Goal: Communication & Community: Answer question/provide support

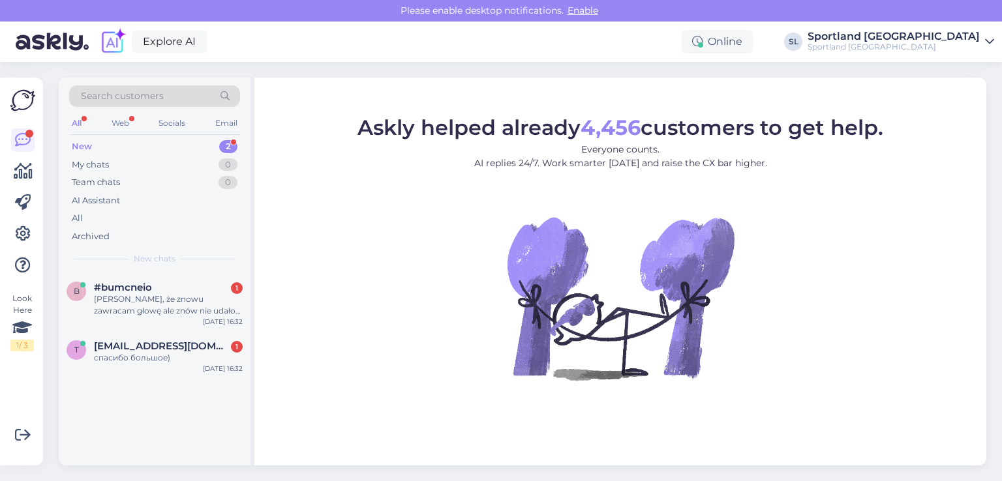
click at [199, 418] on div "b #bumcneio 1 Przepraszam, że znowu zawracam głowę ale znów nie udało mi się ku…" at bounding box center [155, 369] width 192 height 193
click at [166, 390] on div "b #bumcneio 1 Przepraszam, że znowu zawracam głowę ale znów nie udało mi się ku…" at bounding box center [155, 369] width 192 height 193
click at [167, 343] on span "[EMAIL_ADDRESS][DOMAIN_NAME]" at bounding box center [162, 346] width 136 height 12
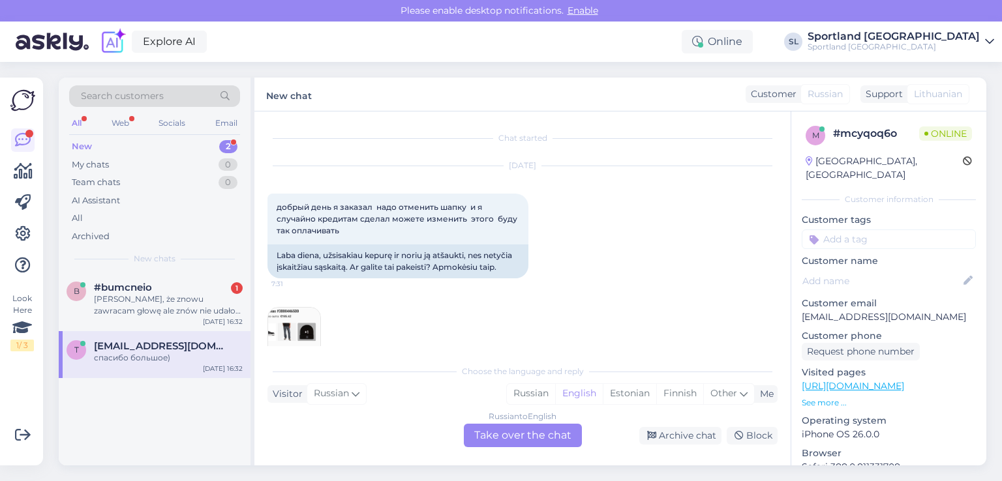
scroll to position [1750, 0]
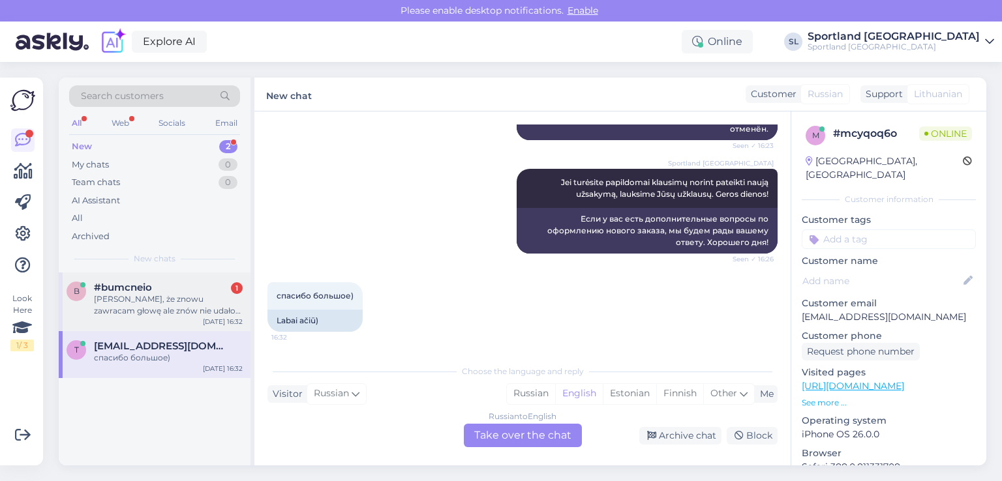
click at [172, 294] on div "[PERSON_NAME], że znowu zawracam głowę ale znów nie udało mi się kupić tych but…" at bounding box center [168, 305] width 149 height 23
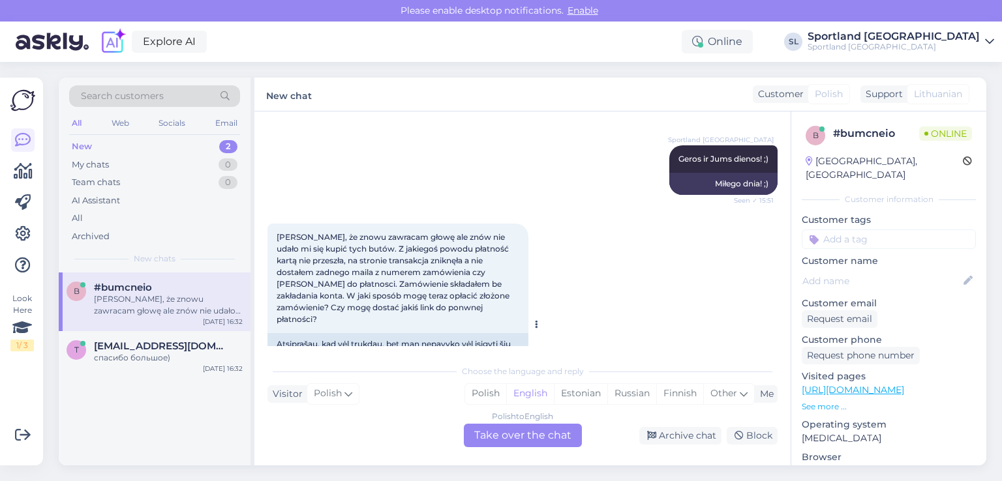
scroll to position [1379, 0]
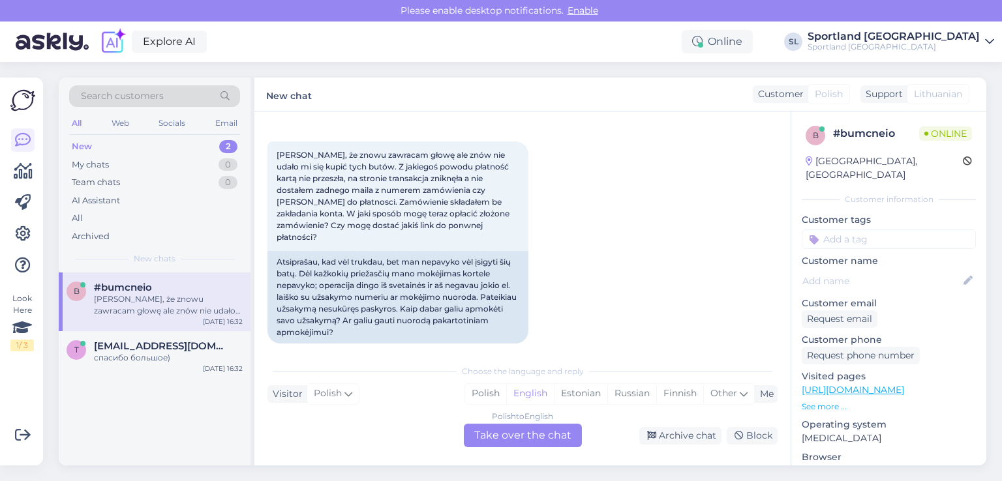
click at [536, 440] on div "Polish to English Take over the chat" at bounding box center [523, 435] width 118 height 23
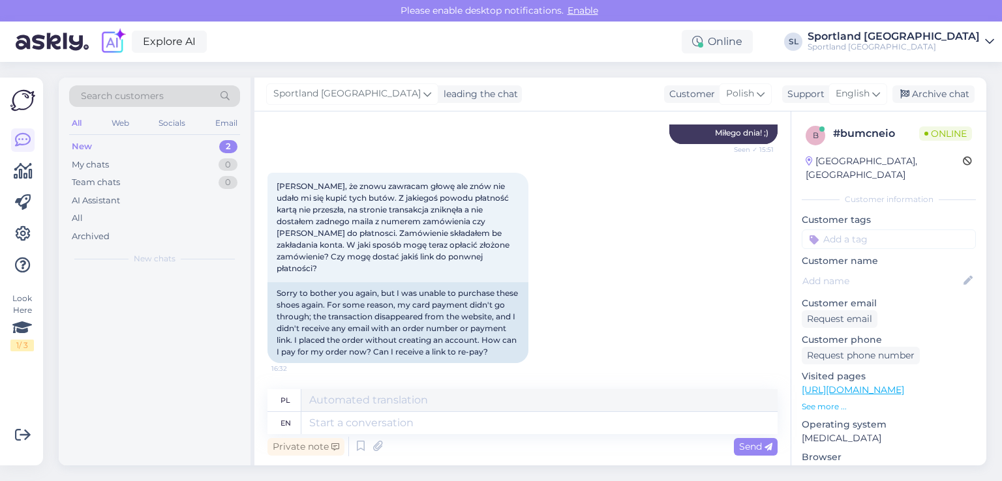
scroll to position [1348, 0]
click at [160, 147] on div "New 1" at bounding box center [154, 147] width 171 height 18
click at [164, 164] on div "My chats 1" at bounding box center [154, 165] width 171 height 18
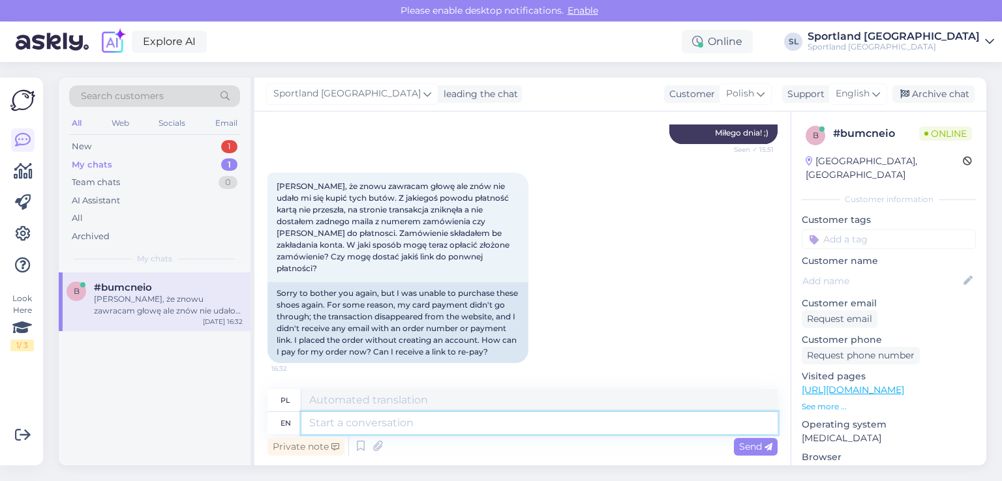
click at [438, 427] on textarea at bounding box center [539, 423] width 476 height 22
click at [849, 93] on span "English" at bounding box center [853, 94] width 34 height 14
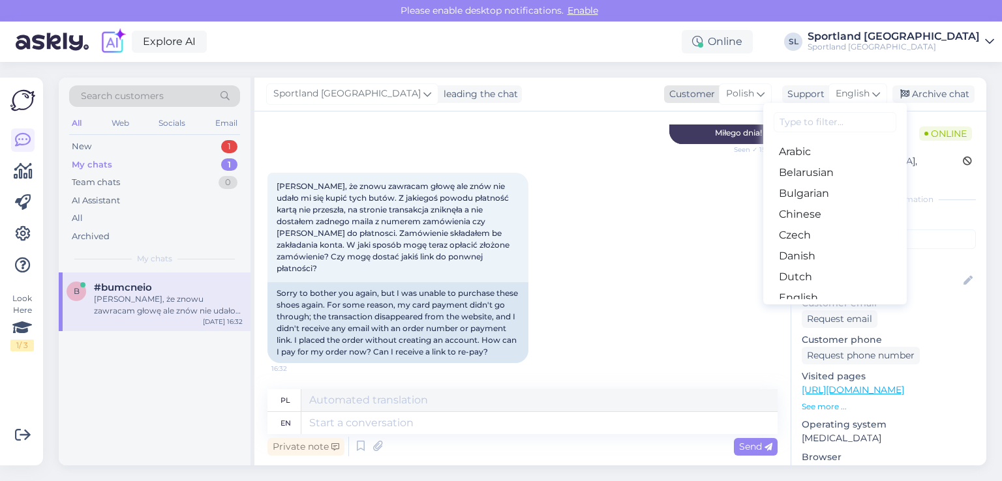
click at [739, 95] on span "Polish" at bounding box center [740, 94] width 28 height 14
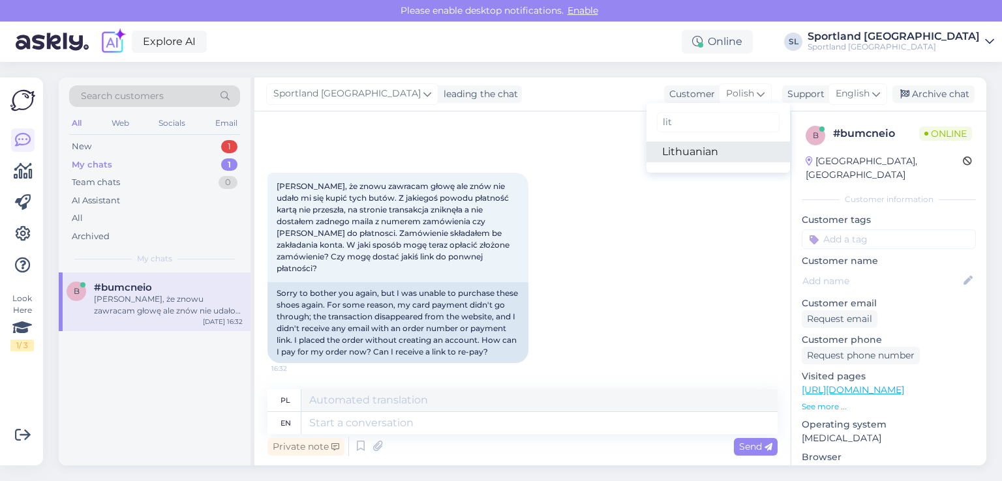
type input "lit"
click at [671, 152] on link "Lithuanian" at bounding box center [717, 152] width 143 height 21
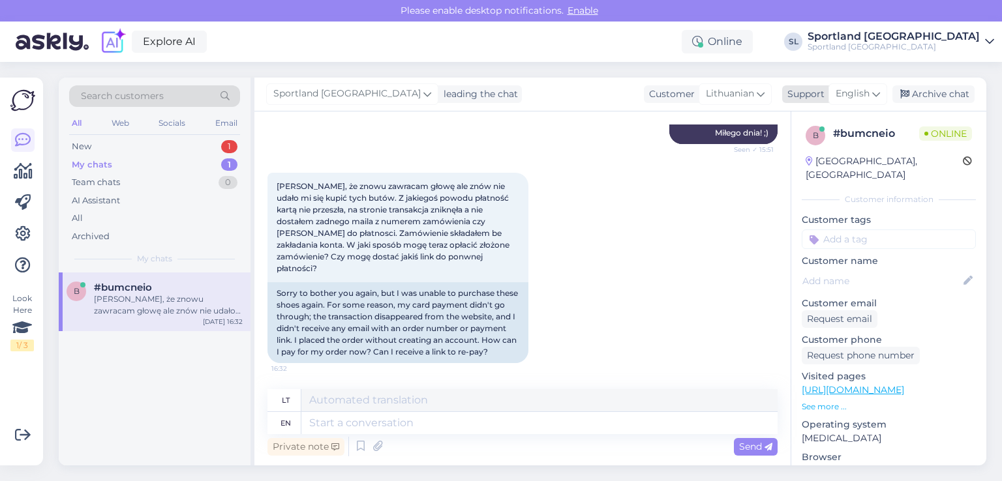
click at [845, 92] on span "English" at bounding box center [853, 94] width 34 height 14
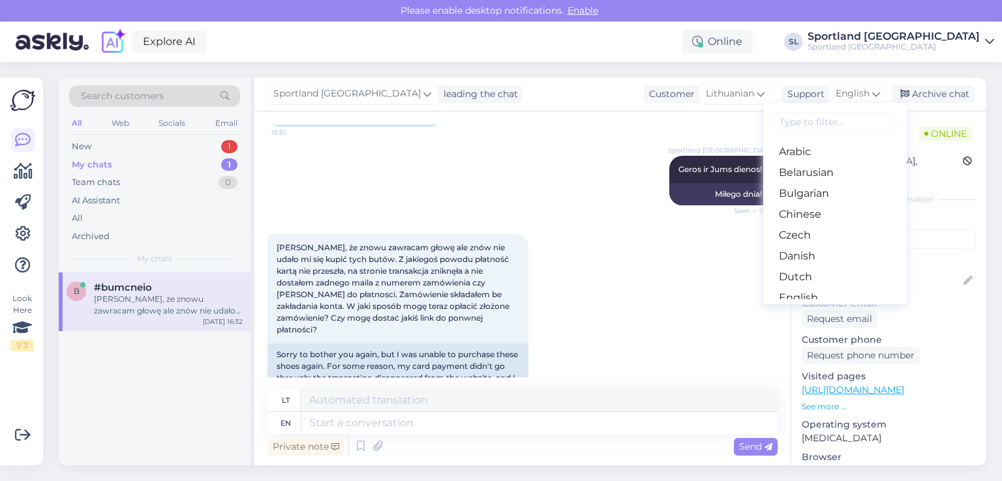
scroll to position [1347, 0]
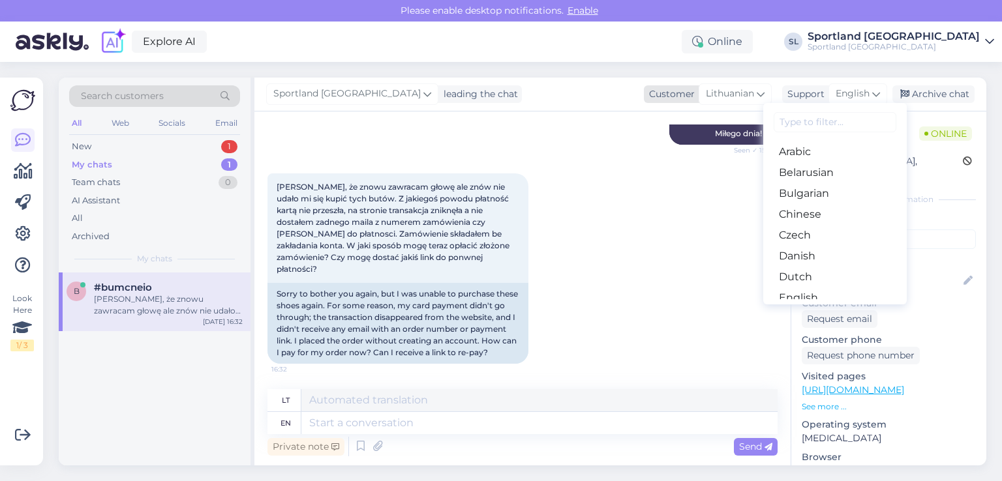
click at [720, 92] on span "Lithuanian" at bounding box center [730, 94] width 48 height 14
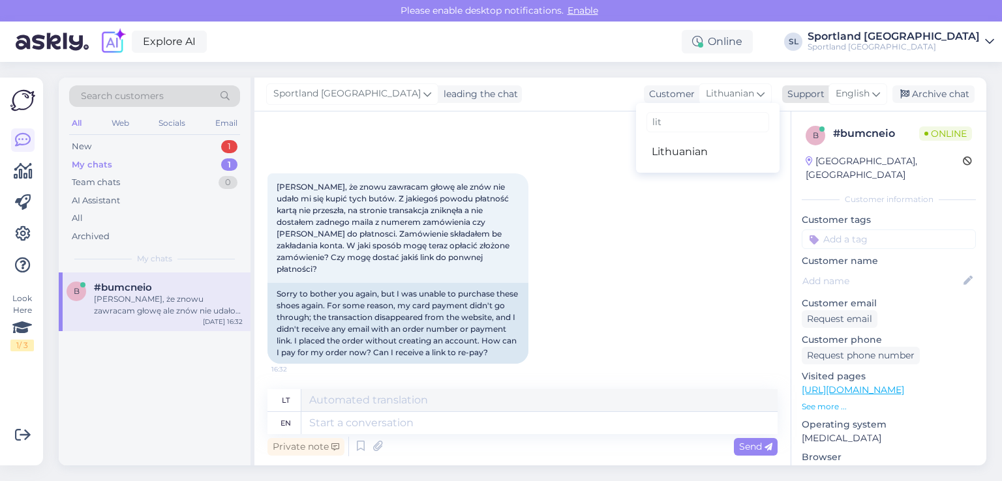
click at [851, 97] on span "English" at bounding box center [853, 94] width 34 height 14
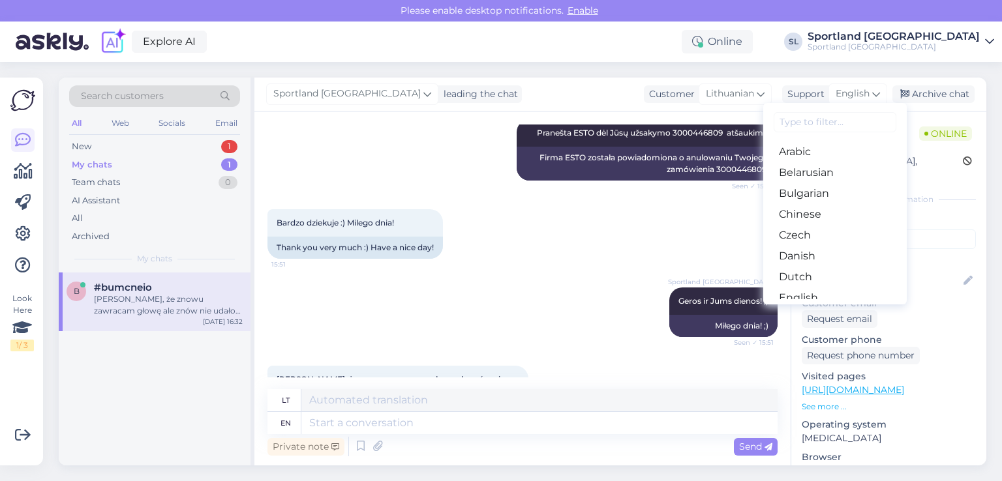
scroll to position [1151, 0]
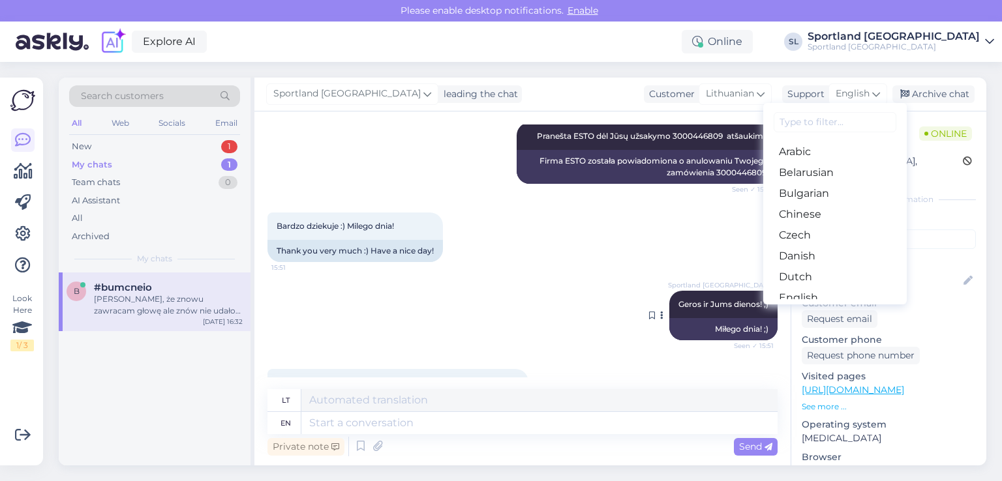
click at [687, 322] on div "Miłego dnia! ;)" at bounding box center [723, 329] width 108 height 22
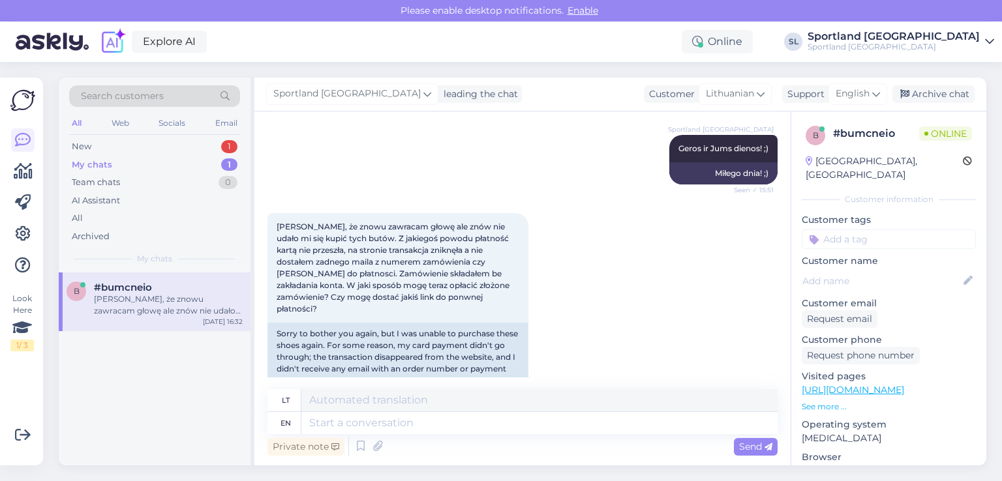
scroll to position [1347, 0]
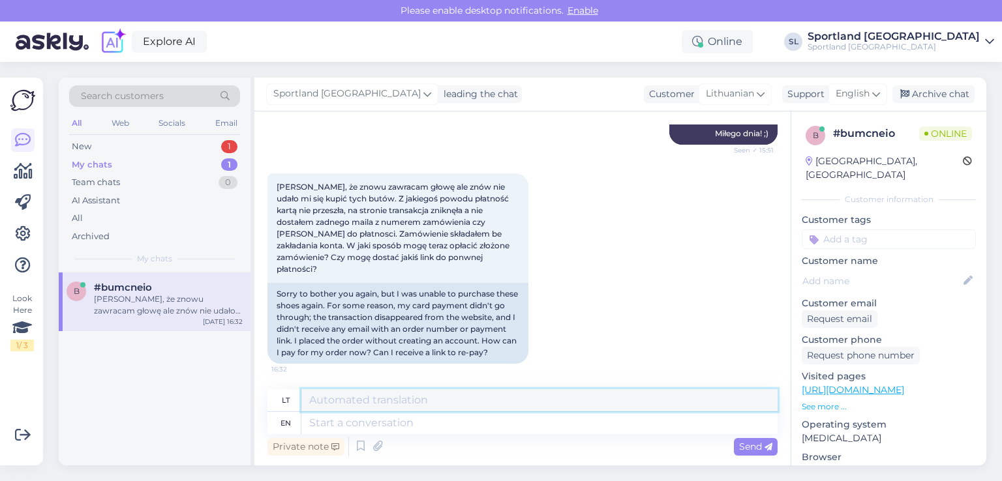
click at [447, 396] on textarea at bounding box center [539, 400] width 476 height 22
type textarea "Sveiki"
click at [764, 442] on span "Send" at bounding box center [755, 447] width 33 height 12
click at [747, 449] on span "Send" at bounding box center [755, 447] width 33 height 12
click at [734, 445] on div "Send" at bounding box center [756, 447] width 44 height 18
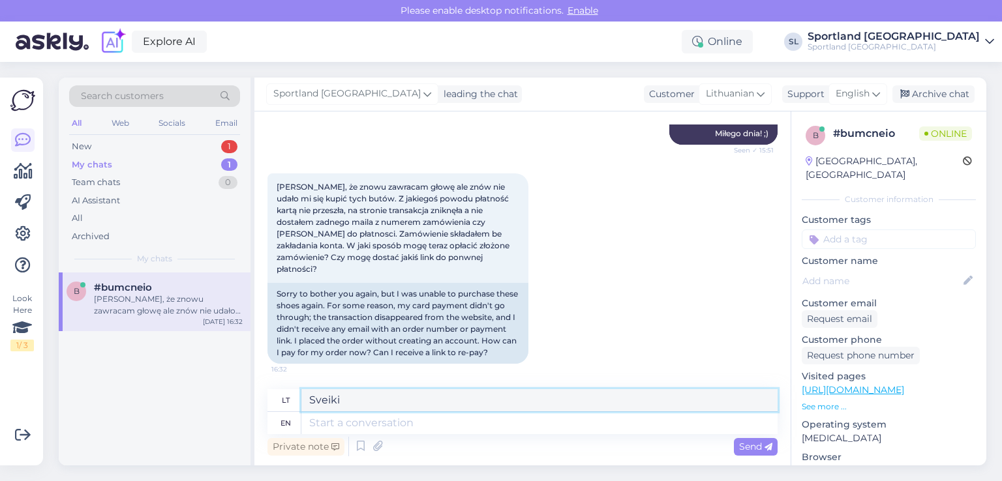
click at [584, 399] on textarea "Sveiki" at bounding box center [539, 400] width 476 height 22
click at [738, 445] on div "Send" at bounding box center [756, 447] width 44 height 18
click at [567, 422] on textarea at bounding box center [539, 423] width 476 height 22
click at [742, 188] on div "[PERSON_NAME], że znowu zawracam głowę ale znów nie udało mi się kupić tych but…" at bounding box center [522, 268] width 510 height 219
click at [854, 100] on span "English" at bounding box center [853, 94] width 34 height 14
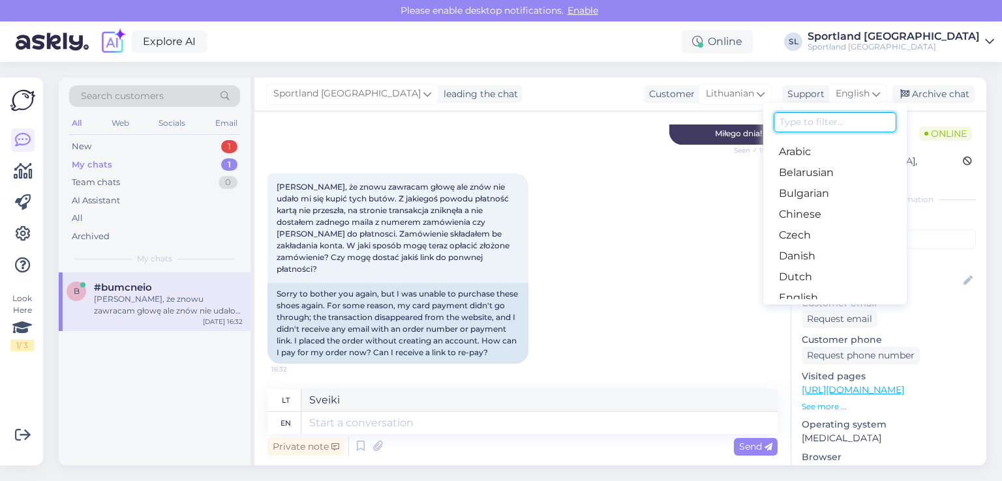
click at [832, 120] on input at bounding box center [835, 122] width 123 height 20
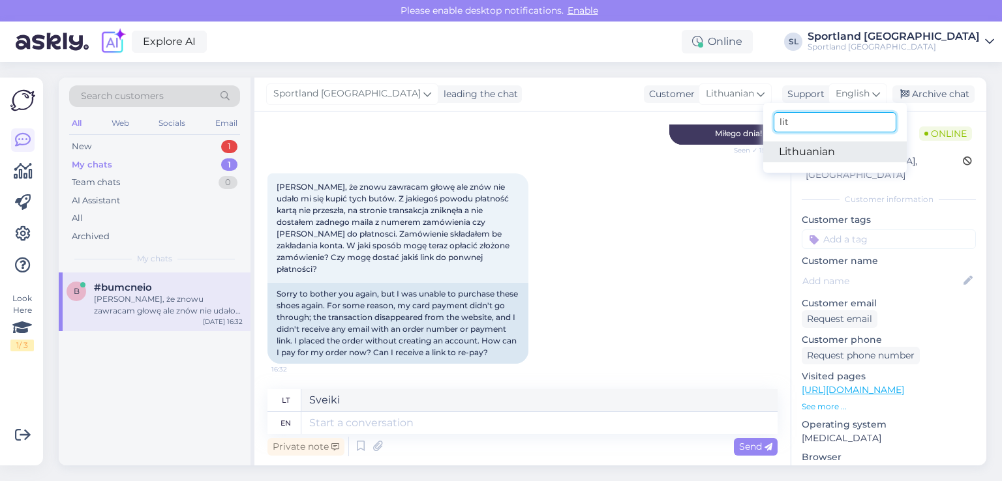
type input "lit"
click at [838, 151] on link "Lithuanian" at bounding box center [834, 152] width 143 height 21
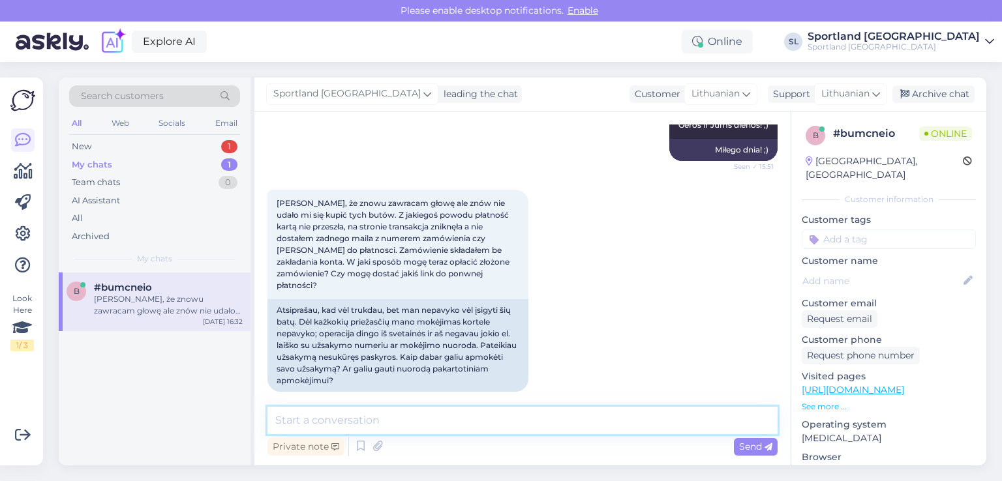
click at [616, 421] on textarea at bounding box center [522, 420] width 510 height 27
type textarea "Hello"
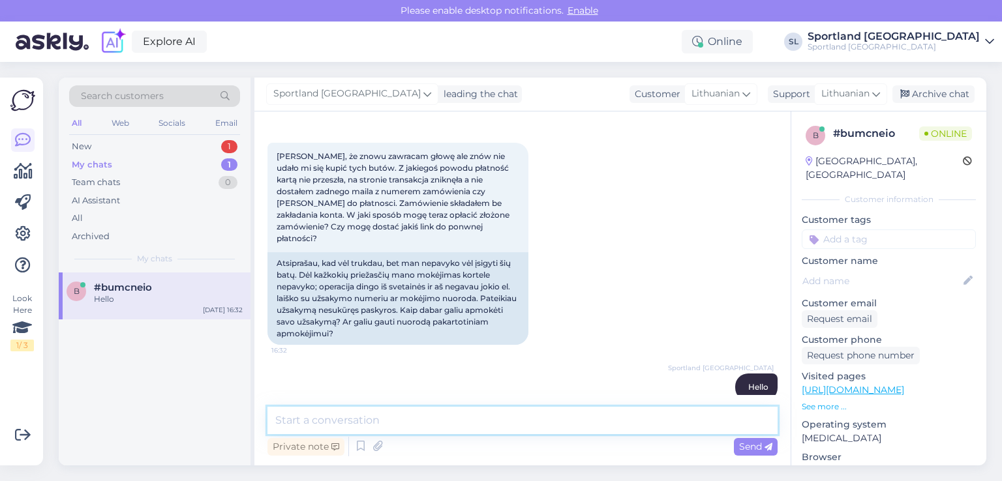
scroll to position [1386, 0]
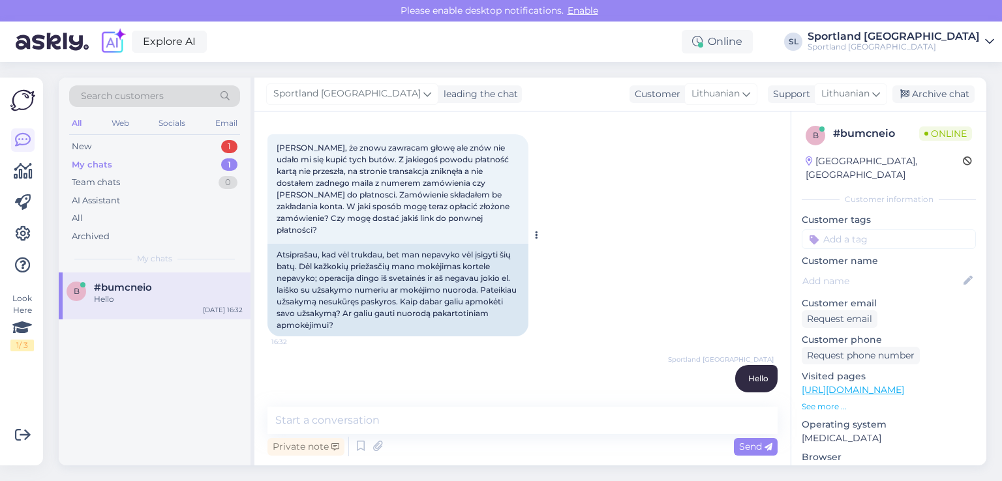
click at [419, 181] on span "[PERSON_NAME], że znowu zawracam głowę ale znów nie udało mi się kupić tych but…" at bounding box center [394, 189] width 235 height 92
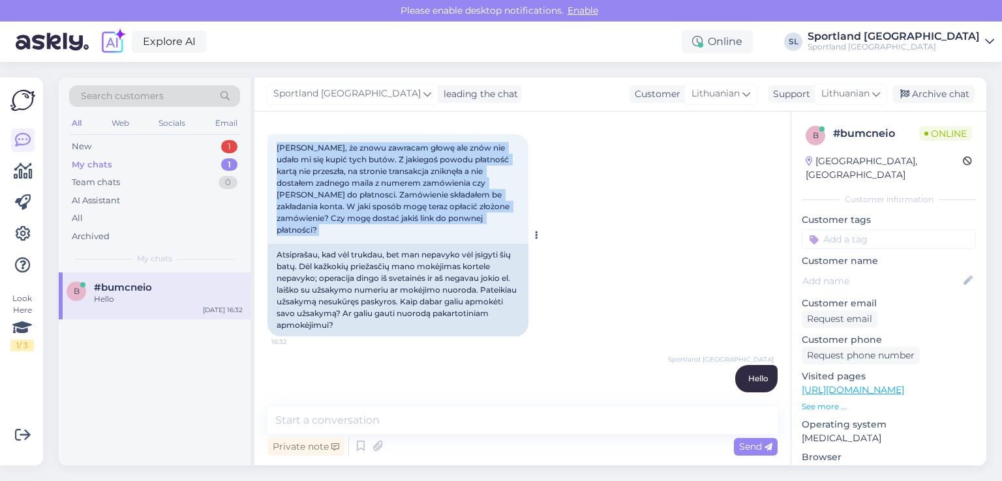
click at [419, 181] on span "[PERSON_NAME], że znowu zawracam głowę ale znów nie udało mi się kupić tych but…" at bounding box center [394, 189] width 235 height 92
copy div "[PERSON_NAME], że znowu zawracam głowę ale znów nie udało mi się kupić tych but…"
click at [869, 93] on span "Lithuanian" at bounding box center [845, 94] width 48 height 14
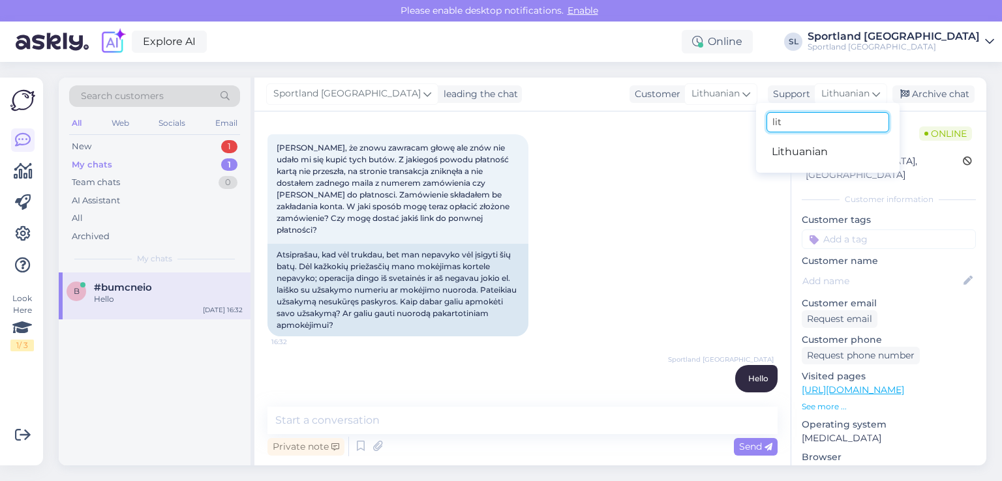
click at [840, 126] on input "lit" at bounding box center [827, 122] width 123 height 20
type input "l"
type input "pol"
click at [801, 155] on link "Polish" at bounding box center [827, 152] width 143 height 21
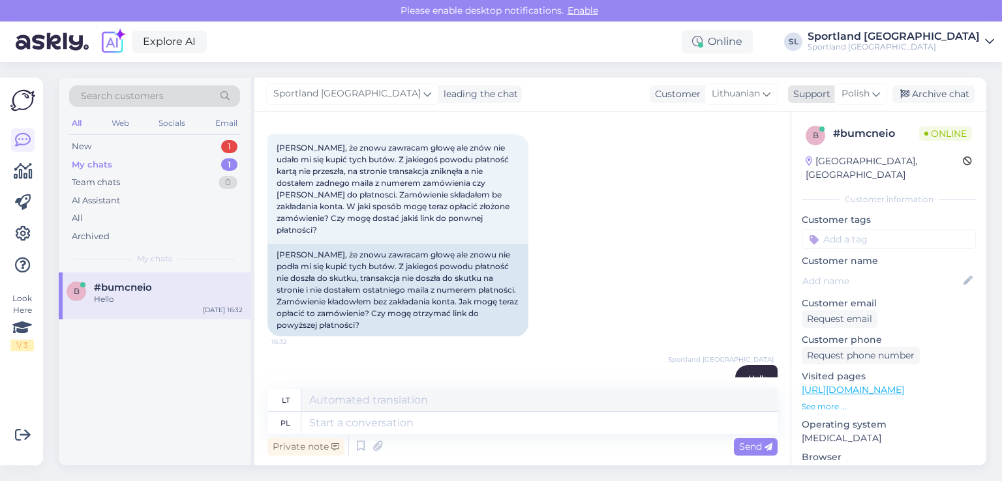
click at [869, 96] on span "Polish" at bounding box center [855, 94] width 28 height 14
click at [472, 397] on textarea at bounding box center [539, 400] width 476 height 22
type textarea "S"
click at [457, 431] on textarea at bounding box center [539, 423] width 476 height 22
type textarea "Sveiki"
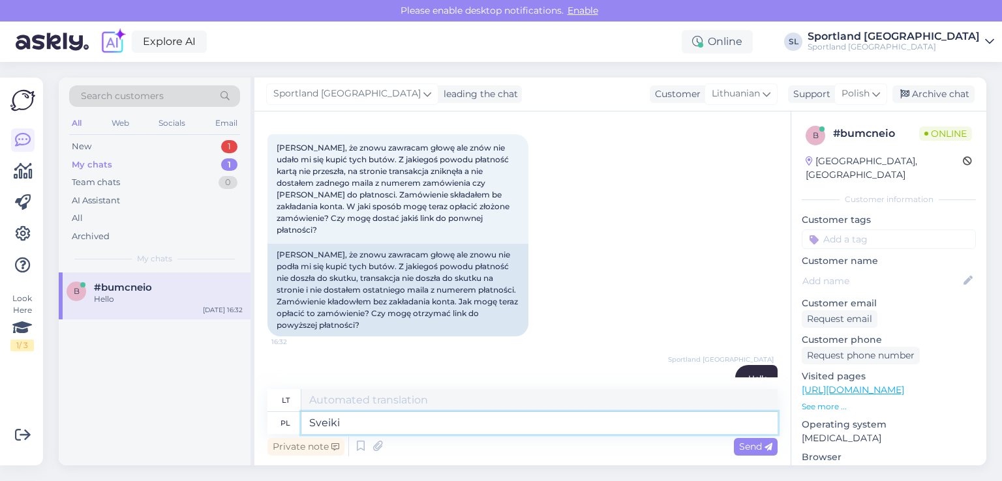
type textarea "Sveiki"
click at [466, 455] on div "Private note Send" at bounding box center [522, 446] width 510 height 25
click at [360, 427] on textarea "Sveiki" at bounding box center [539, 423] width 476 height 22
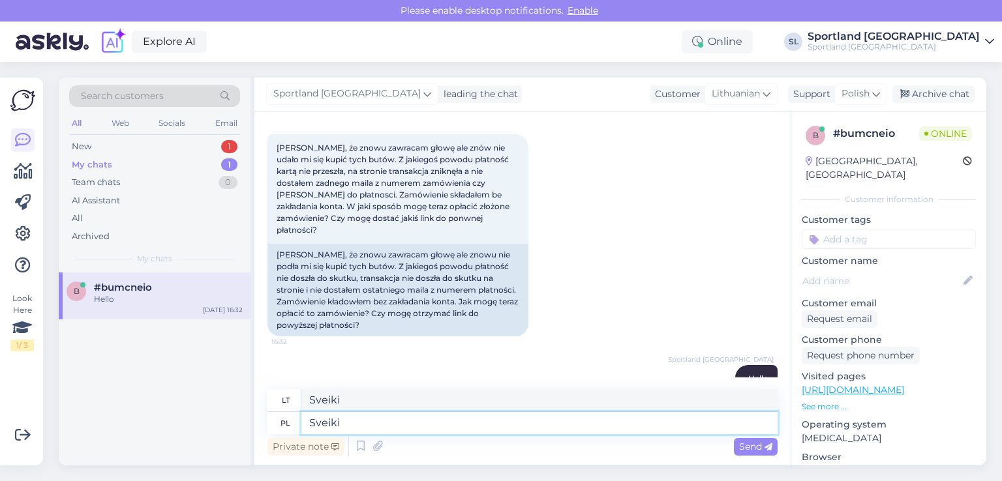
click at [360, 427] on textarea "Sveiki" at bounding box center [539, 423] width 476 height 22
click at [370, 402] on textarea at bounding box center [539, 400] width 476 height 22
type textarea "S"
click at [749, 100] on span "Lithuanian" at bounding box center [736, 94] width 48 height 14
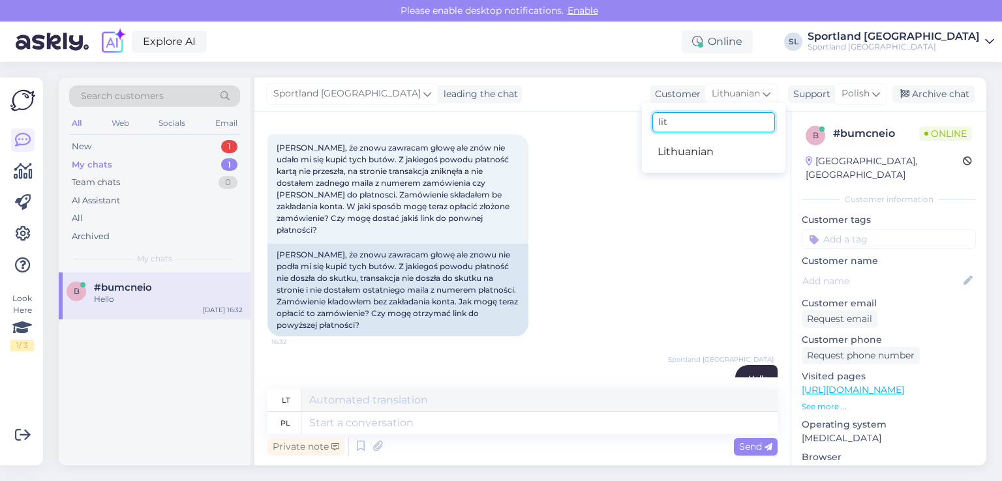
click at [736, 122] on input "lit" at bounding box center [713, 122] width 123 height 20
type input "l"
type input "pol"
click at [733, 155] on link "Polish" at bounding box center [713, 152] width 143 height 21
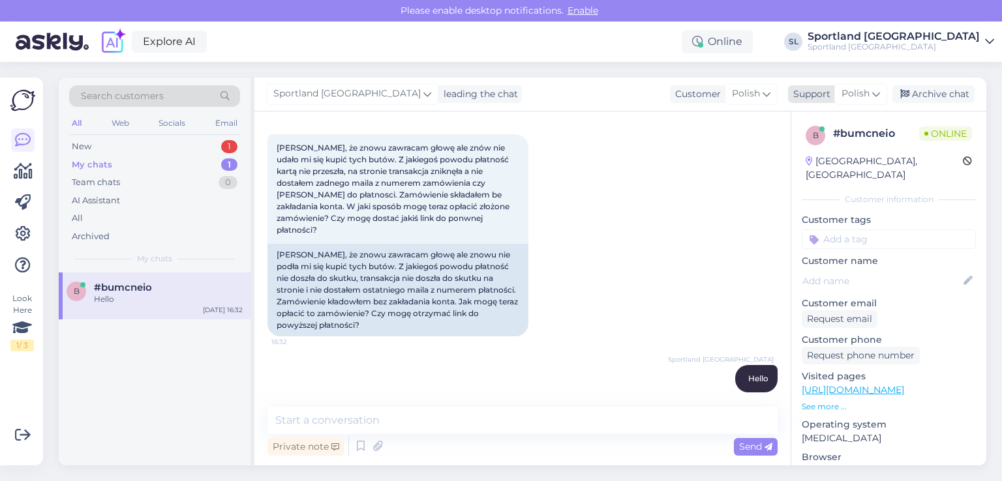
click at [855, 97] on span "Polish" at bounding box center [855, 94] width 28 height 14
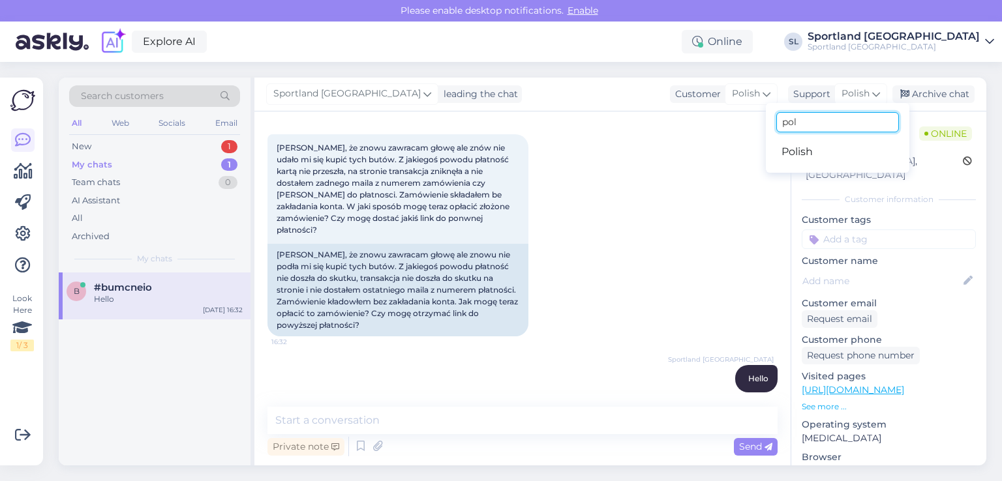
click at [849, 115] on input "pol" at bounding box center [837, 122] width 123 height 20
type input "p"
type input "lit"
click at [847, 145] on link "Lithuanian" at bounding box center [837, 152] width 143 height 21
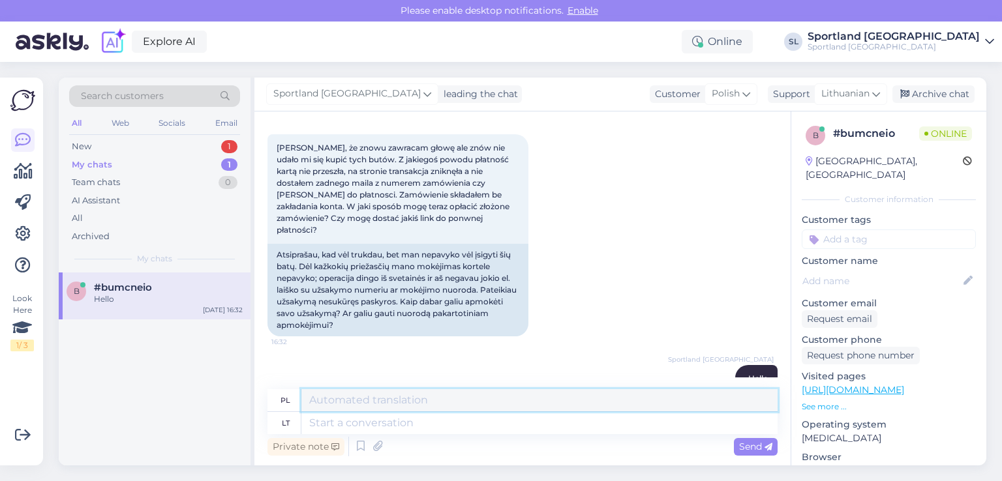
click at [363, 402] on textarea at bounding box center [539, 400] width 476 height 22
click at [374, 427] on textarea at bounding box center [539, 423] width 476 height 22
type textarea "Sveiki,"
type textarea "Cześć,"
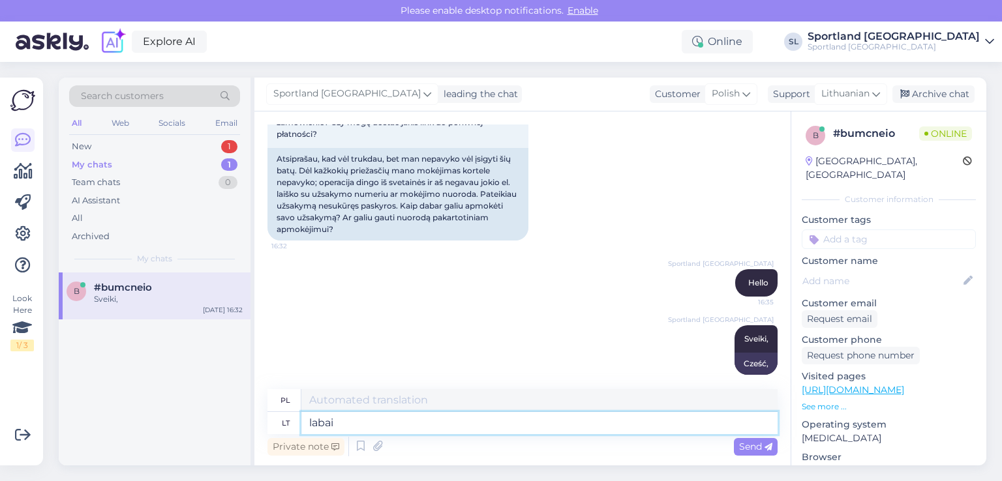
type textarea "labai"
type textarea "bardzo"
type textarea "labai atsiprašome, tač"
type textarea "bardzo nam przykro,"
type textarea "labai atsiprašome, tačiau"
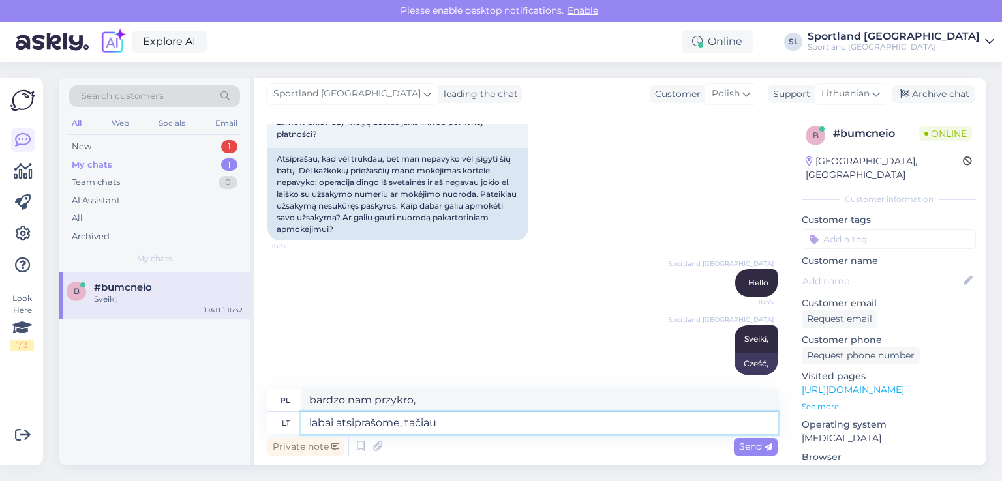
type textarea "Bardzo nam przykro, ale"
type textarea "labai atsiprašome, tačiau neb"
type textarea "Przykro nam, ale nie."
type textarea "labai atsiprašome, tačiau nebėra ga"
type textarea "Przepraszamy, ale produkt nie jest już dostępny."
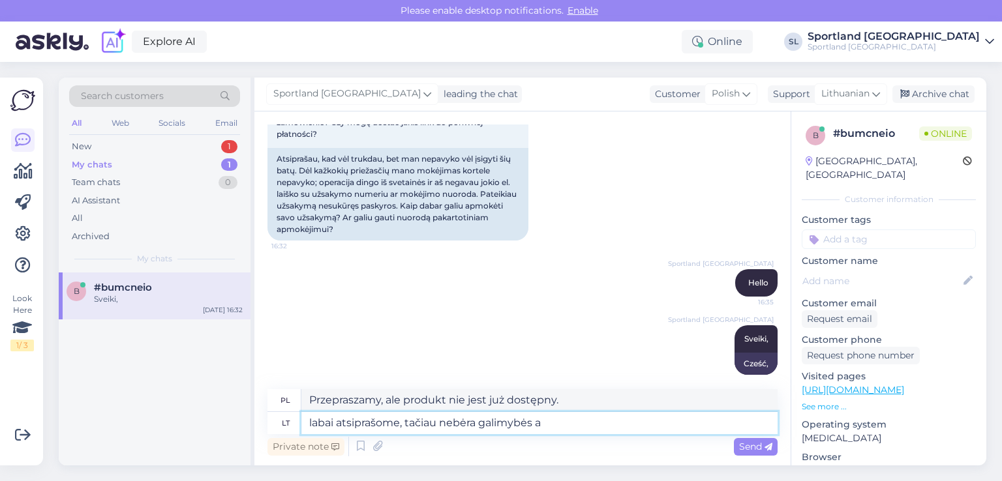
type textarea "labai atsiprašome, tačiau nebėra galimybės ap"
type textarea "Bardzo nam przykro, ale nie ma już takiej możliwości."
type textarea "labai atsiprašome, tačiau nebėra galimybės apmokėti n"
type textarea "Przepraszamy, ale płatność nie jest już możliwa."
type textarea "labai atsiprašome, tačiau nebėra galimybės apmokėti neapmokėto u"
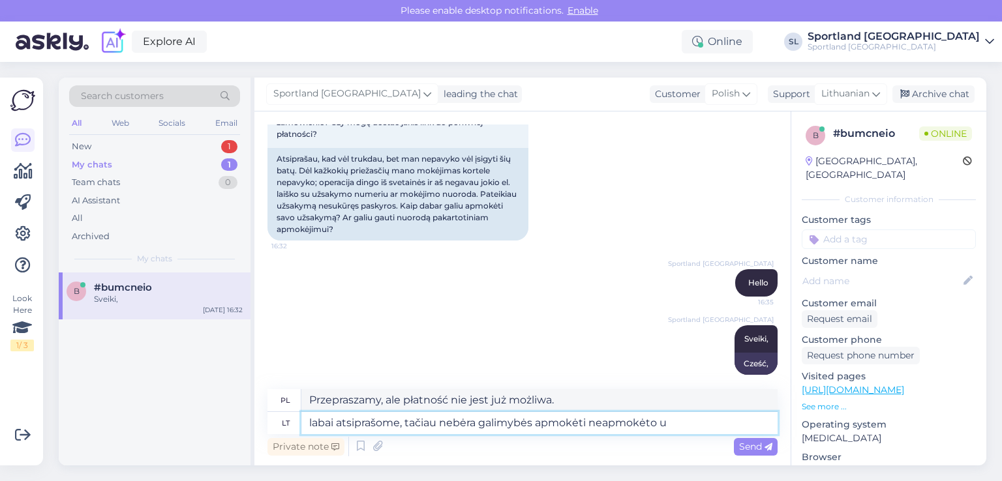
type textarea "Bardzo nam przykro, ale zapłata zaległej kwoty nie jest już możliwa."
type textarea "labai atsiprašome, tačiau nebėra galimybės apmokėti neapmokėto užsakymo."
type textarea "Przepraszamy, ale nie ma już możliwości opłacenia nieopłaconego zamówienia."
type textarea "labai atsiprašome, tačiau nebėra galimybės apmokėti neapmokėto užsakymo. Š"
type textarea "Przepraszamy, ale opłacenie nieopłaconego zamówienia nie jest już możliwe."
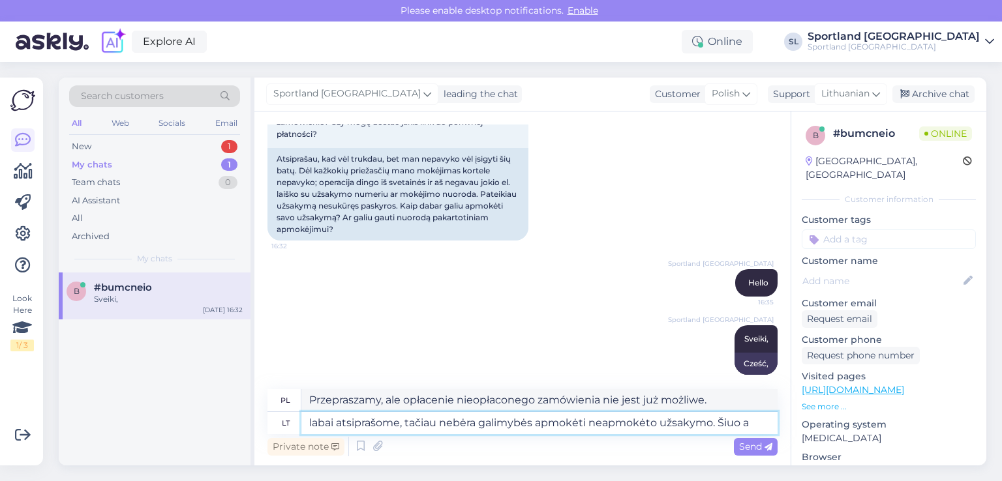
type textarea "labai atsiprašome, tačiau nebėra galimybės apmokėti neapmokėto užsakymo. Šiuo at"
type textarea "Bardzo nam przykro, ale opłacenie nieopłaconego zamówienia nie jest już możliwe…"
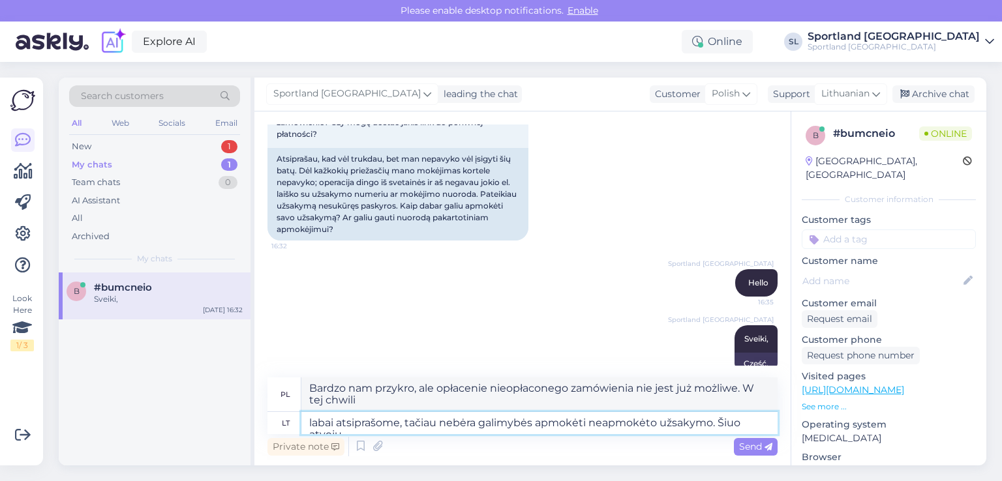
type textarea "labai atsiprašome, tačiau nebėra galimybės apmokėti neapmokėto užsakymo. Šiuo a…"
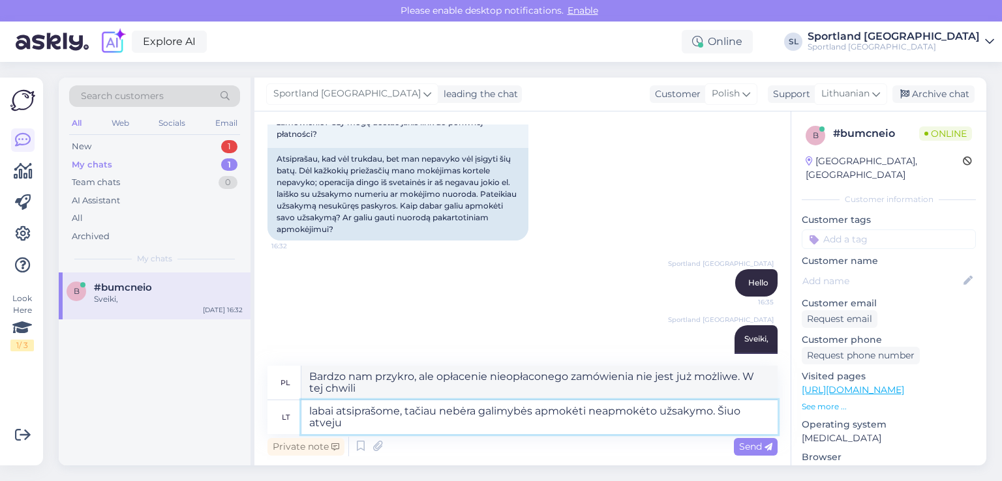
type textarea "Bardzo nam przykro, ale nie ma już możliwości opłacenia nieopłaconego zamówieni…"
type textarea "labai atsiprašome, tačiau nebėra galimybės apmokėti neapmokėto užsakymo. Šiuo a…"
type textarea "Bardzo nam przykro, ale nie ma już możliwości opłacenia nieopłaconego zamówieni…"
type textarea "labai atsiprašome, tačiau nebėra galimybės apmokėti neapmokėto užsakymo. Šiuo a…"
type textarea "Bardzo nam przykro, ale nie ma już możliwości opłacenia nieopłaconego zamówieni…"
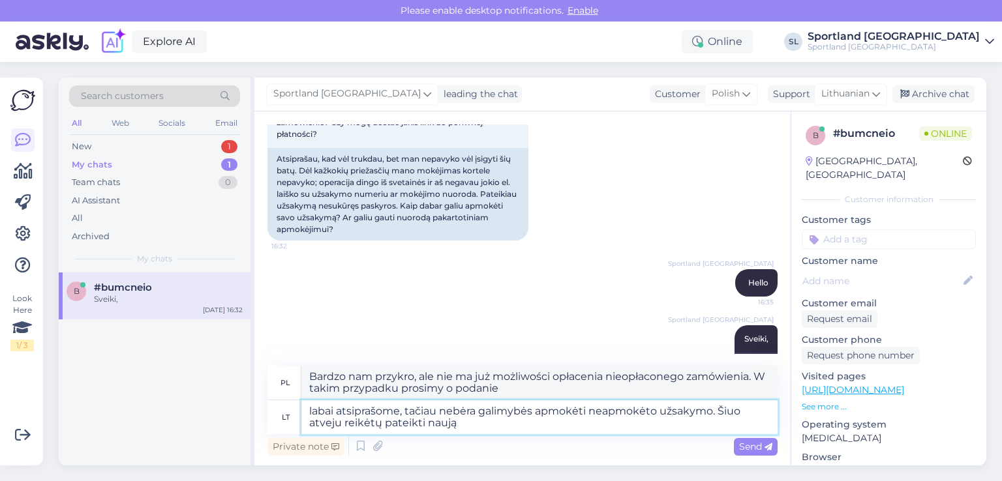
type textarea "labai atsiprašome, tačiau nebėra galimybės apmokėti neapmokėto užsakymo. Šiuo a…"
type textarea "Bardzo nam przykro, ale opłacenie nieopłaconego zamówienia nie jest już możliwe…"
type textarea "labai atsiprašome, tačiau nebėra galimybės apmokėti neapmokėto užsakymo. Šiuo a…"
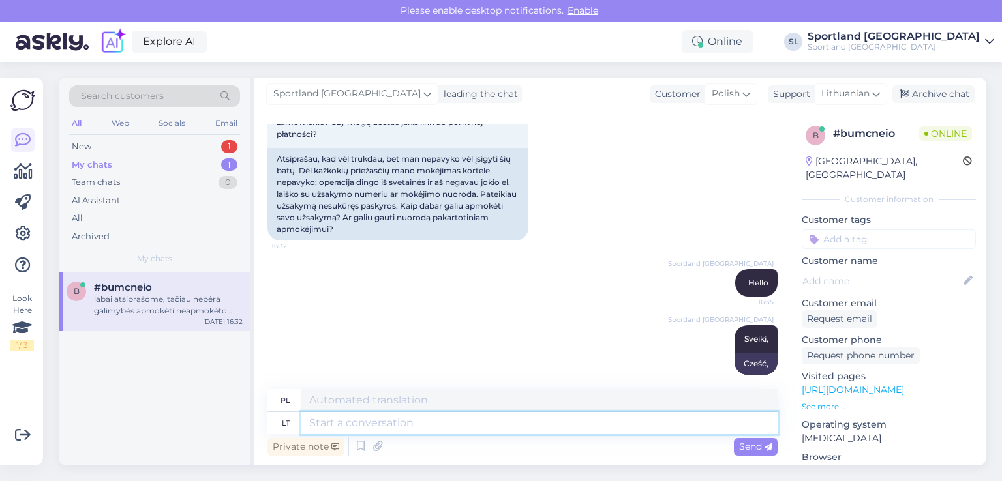
scroll to position [1607, 0]
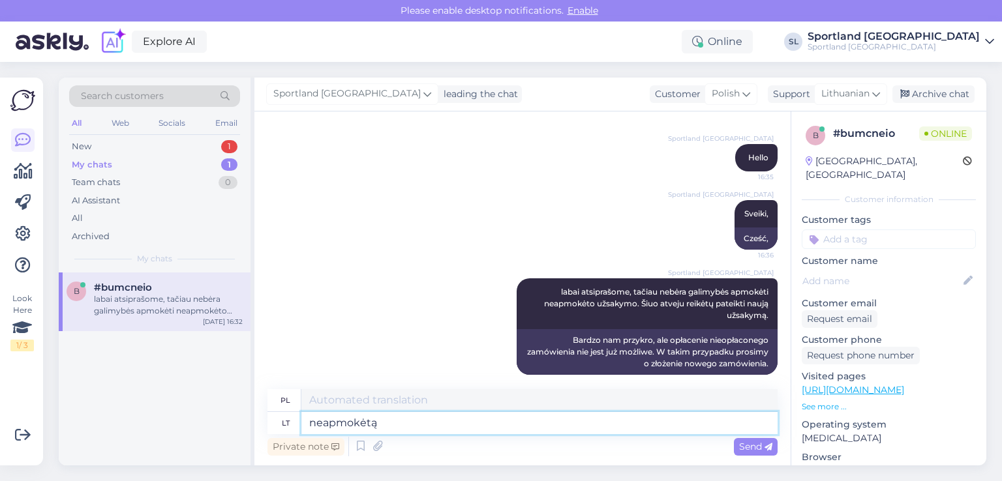
type textarea "neapmokėtą u"
type textarea "nie zapłacony"
type textarea "neapmokėtą užsakymą g"
type textarea "niezapłacone zamówienie"
type textarea "neapmokėtą užsakymą galime a"
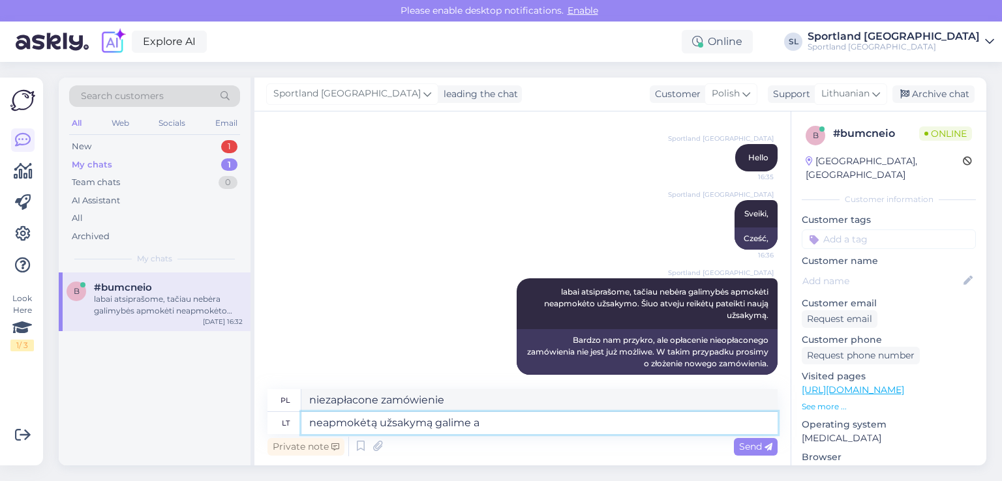
type textarea "możemy obsłużyć nieopłacone zamówienia"
type textarea "neapmokėtą užsa"
type textarea "niezapłacone zamówienie"
type textarea "neap"
type textarea "nie zapłacony"
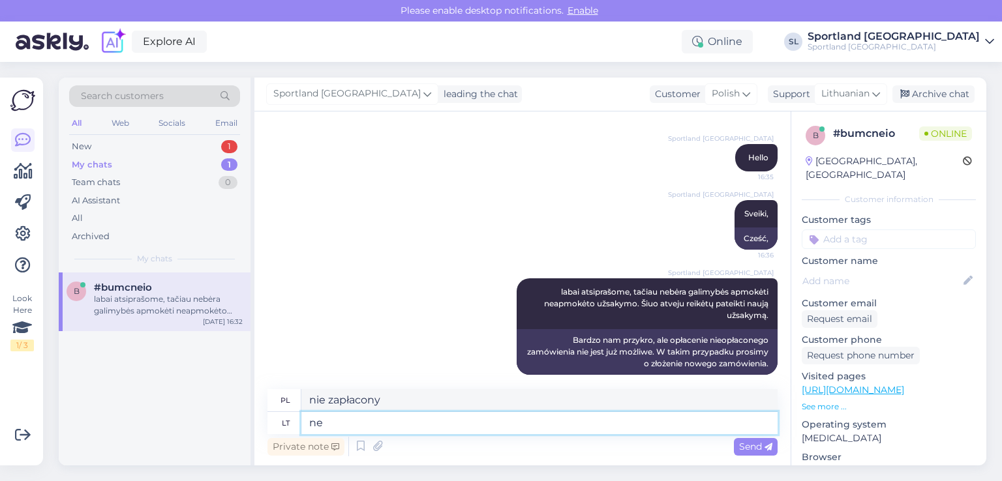
type textarea "n"
click at [168, 147] on div "New 1" at bounding box center [154, 147] width 171 height 18
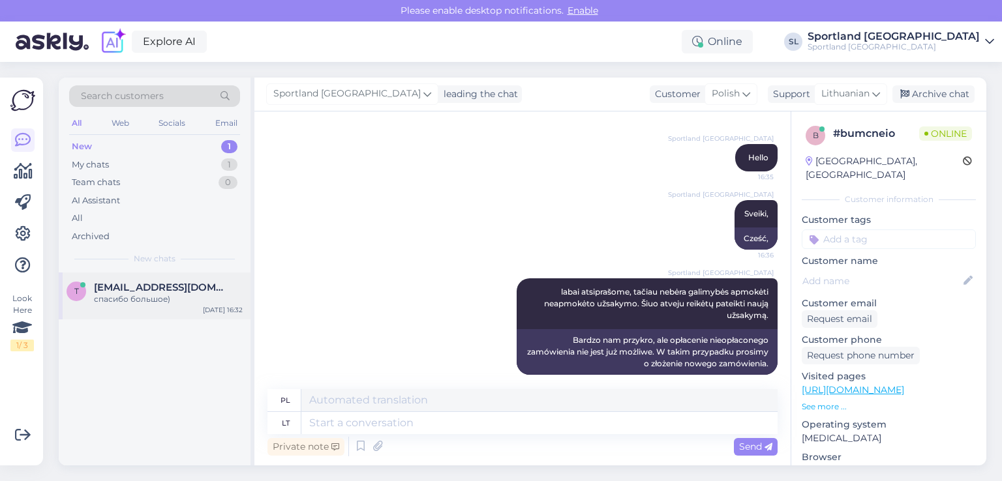
click at [177, 297] on div "спасибо большое)" at bounding box center [168, 300] width 149 height 12
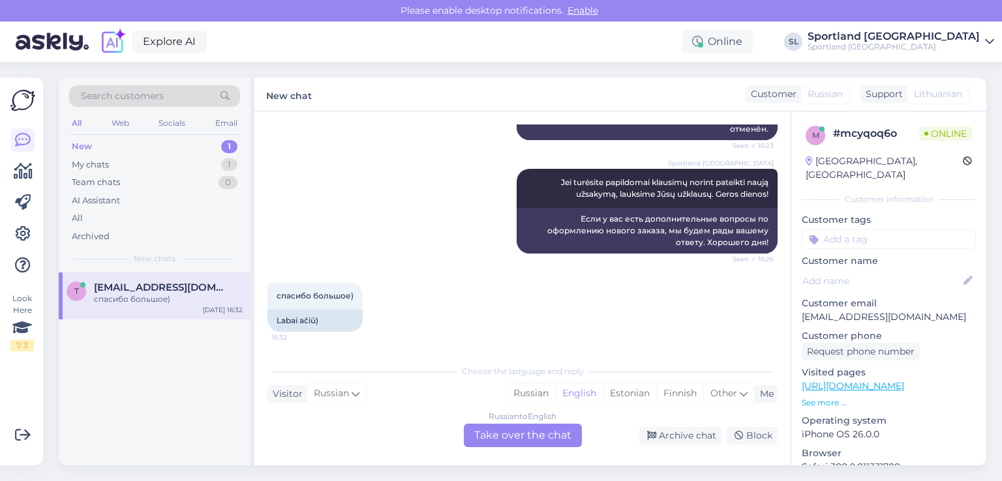
click at [542, 432] on div "Russian to English Take over the chat" at bounding box center [523, 435] width 118 height 23
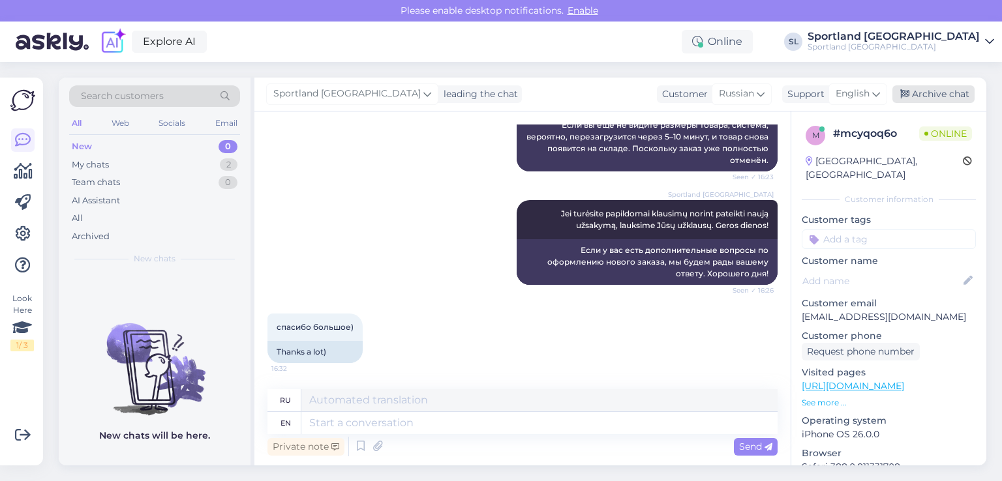
click at [928, 94] on div "Archive chat" at bounding box center [933, 94] width 82 height 18
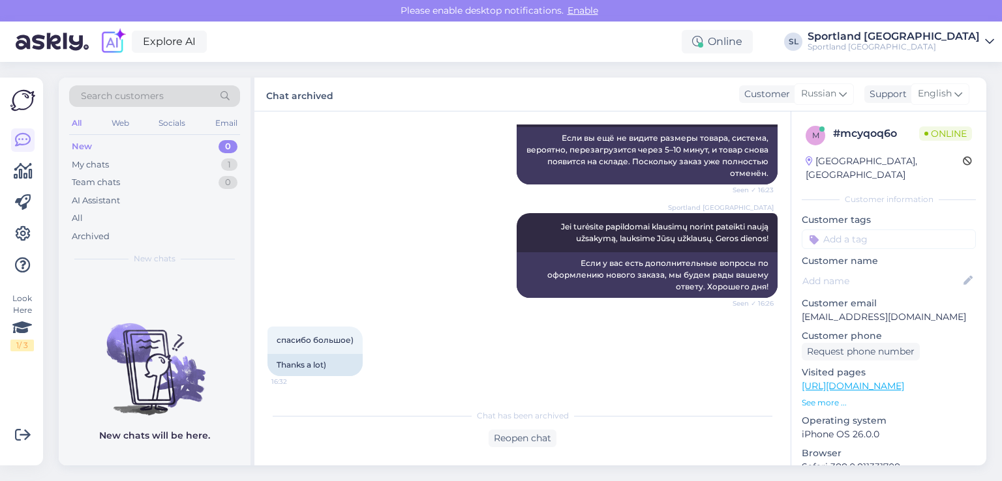
scroll to position [1717, 0]
click at [177, 166] on div "My chats 1" at bounding box center [154, 165] width 171 height 18
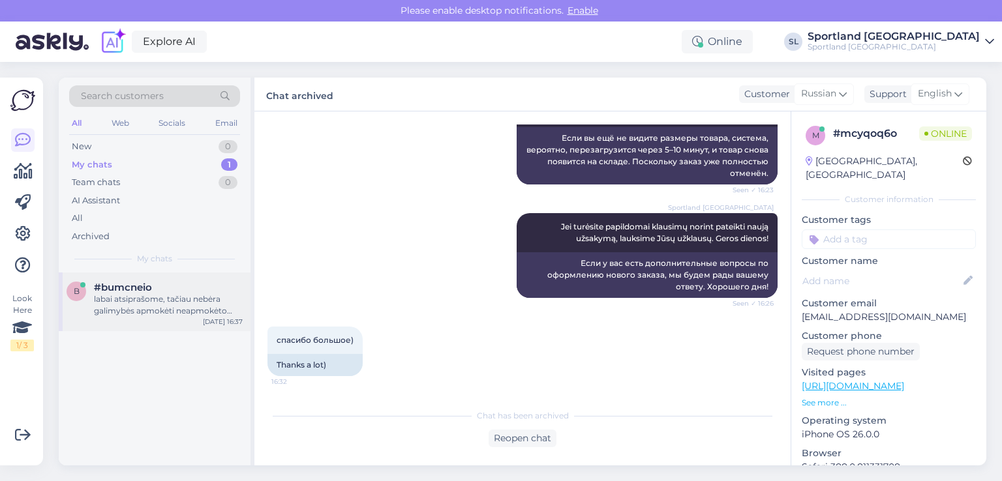
click at [175, 308] on div "labai atsiprašome, tačiau nebėra galimybės apmokėti neapmokėto užsakymo. Šiuo a…" at bounding box center [168, 305] width 149 height 23
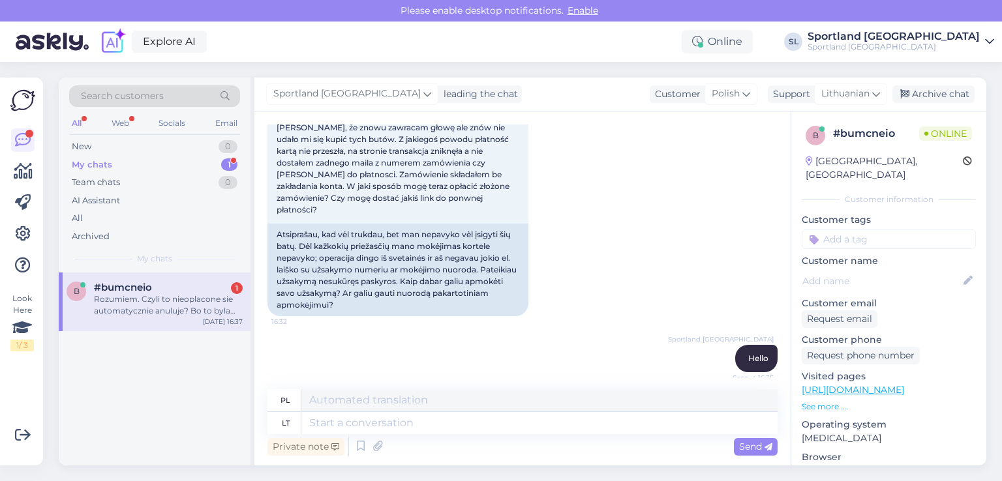
scroll to position [1080, 0]
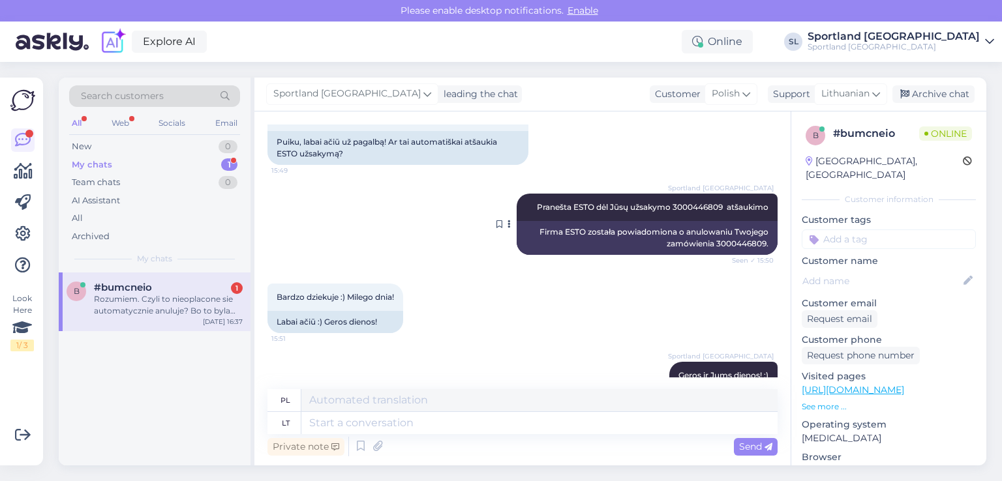
click at [684, 205] on span "Pranešta ESTO dėl Jūsų užsakymo 3000446809 atšaukimo" at bounding box center [653, 207] width 232 height 10
copy span "3000446809"
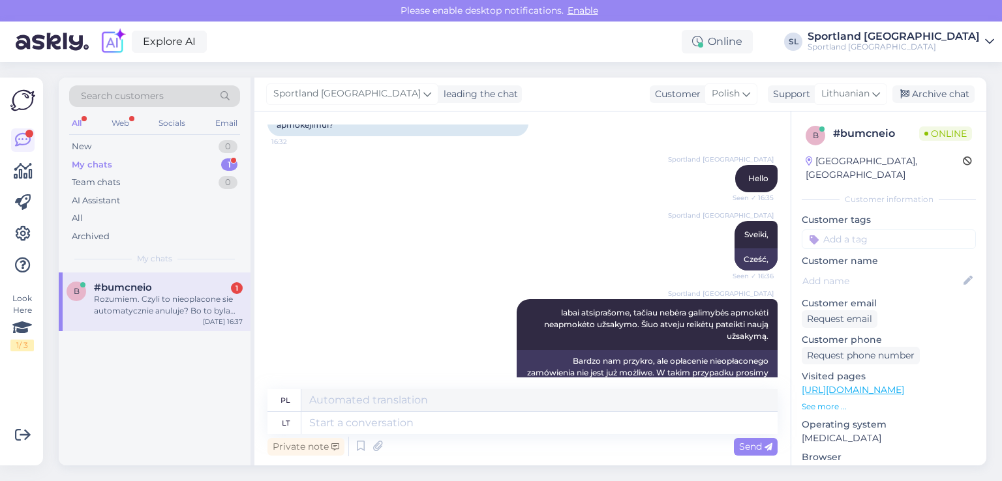
scroll to position [1732, 0]
